Goal: Information Seeking & Learning: Learn about a topic

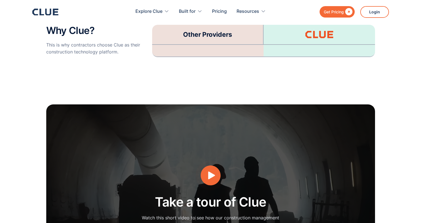
scroll to position [1451, 0]
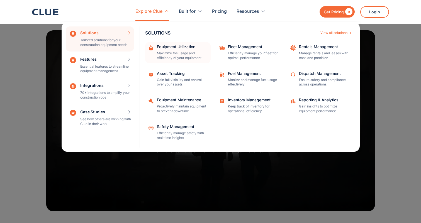
click at [188, 57] on p "Maximize the usage and efficiency of your equipment" at bounding box center [182, 55] width 50 height 9
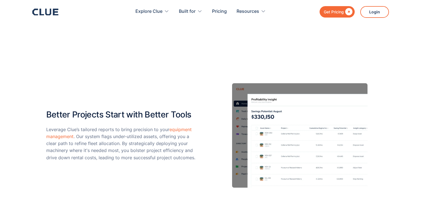
scroll to position [1095, 0]
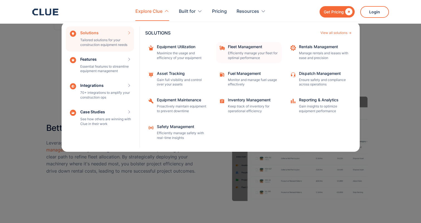
click at [242, 57] on p "Efficiently manage your fleet for optimal performance" at bounding box center [253, 55] width 50 height 9
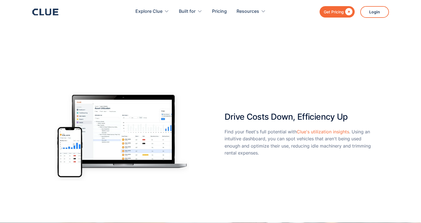
scroll to position [502, 0]
